Goal: Task Accomplishment & Management: Manage account settings

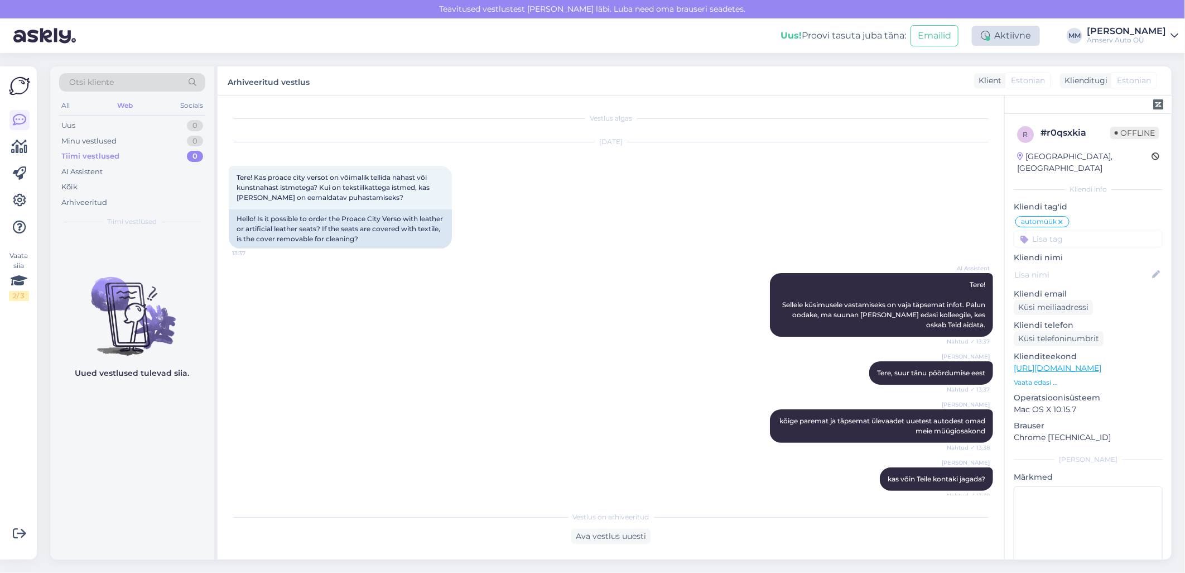
click at [1009, 36] on div "Aktiivne" at bounding box center [1006, 36] width 68 height 20
click at [991, 87] on button "30 minutit" at bounding box center [1006, 87] width 50 height 12
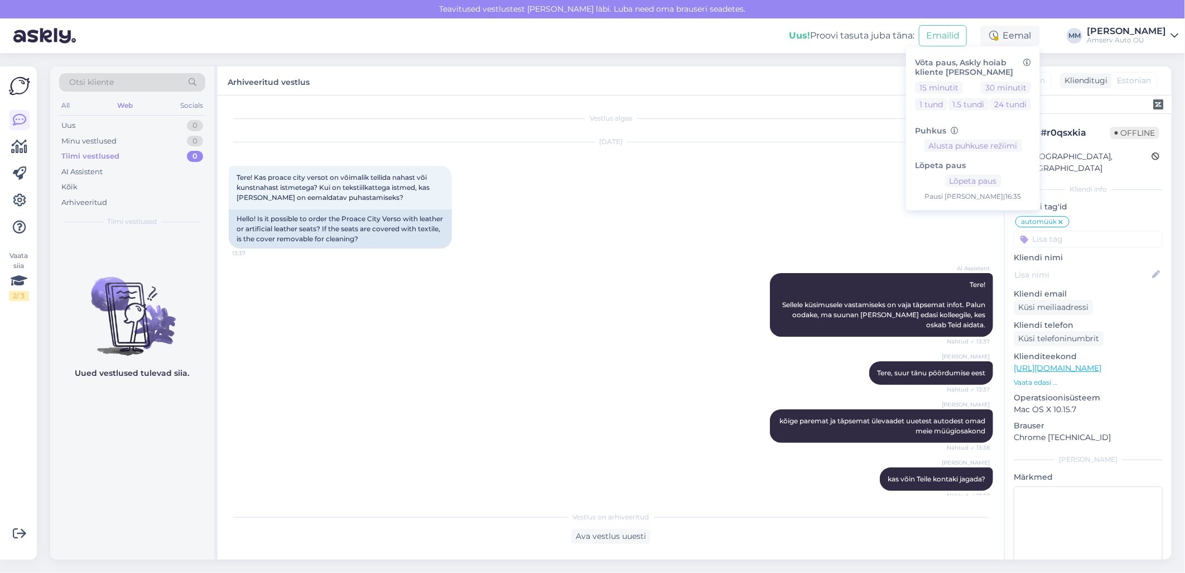
click at [559, 289] on div "AI Assistent Tere! Sellele küsimusele vastamiseks on vaja täpsemat infot. Palun…" at bounding box center [611, 305] width 765 height 88
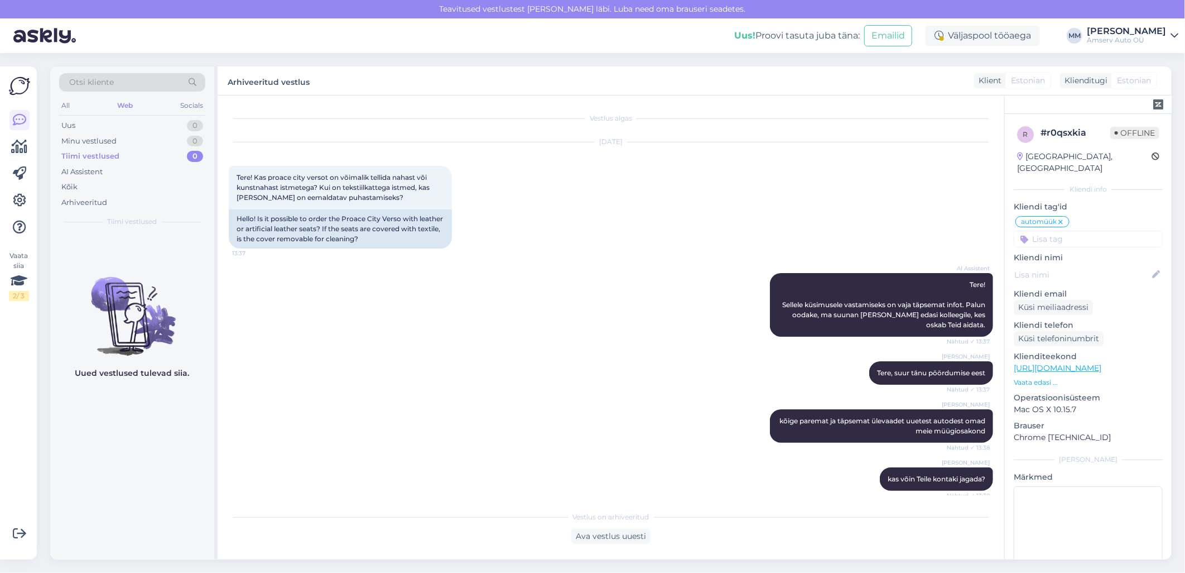
click at [1173, 35] on icon at bounding box center [1175, 35] width 8 height 9
click at [1079, 113] on div "Logi välja" at bounding box center [1079, 114] width 199 height 20
